Goal: Entertainment & Leisure: Consume media (video, audio)

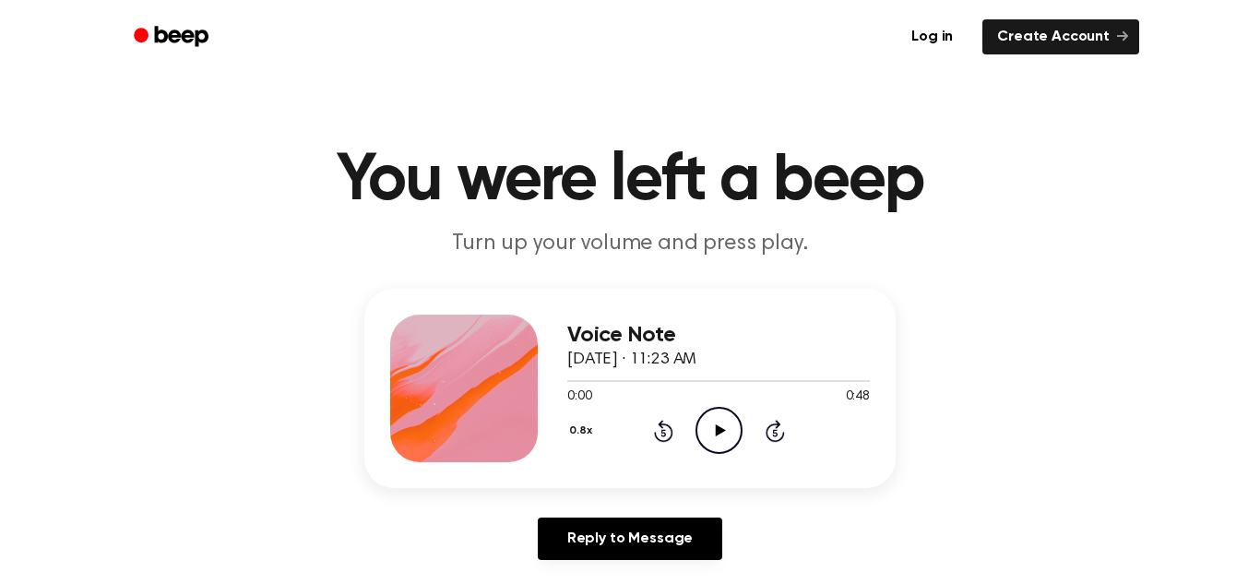
click at [717, 431] on icon at bounding box center [720, 430] width 10 height 12
click at [716, 428] on icon at bounding box center [720, 430] width 10 height 12
click at [719, 431] on icon at bounding box center [720, 430] width 10 height 12
click at [721, 426] on icon "Play Audio" at bounding box center [719, 430] width 47 height 47
